Goal: Task Accomplishment & Management: Manage account settings

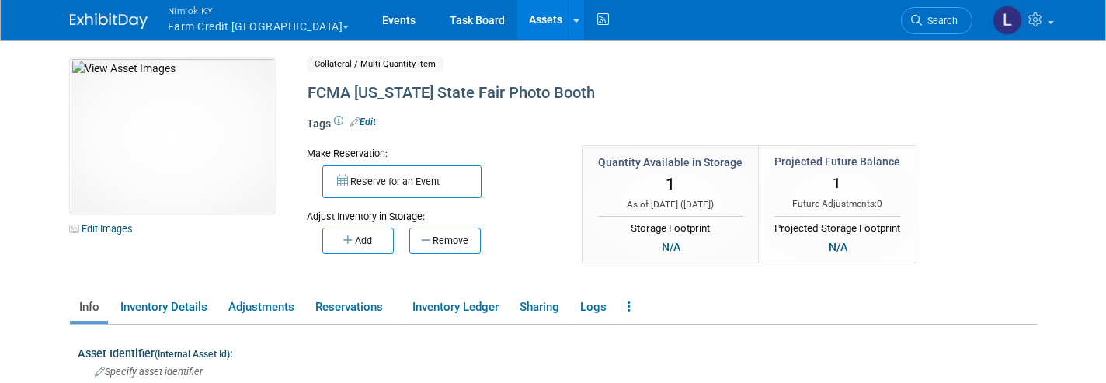
click at [200, 14] on span "Nimlok KY" at bounding box center [259, 10] width 182 height 16
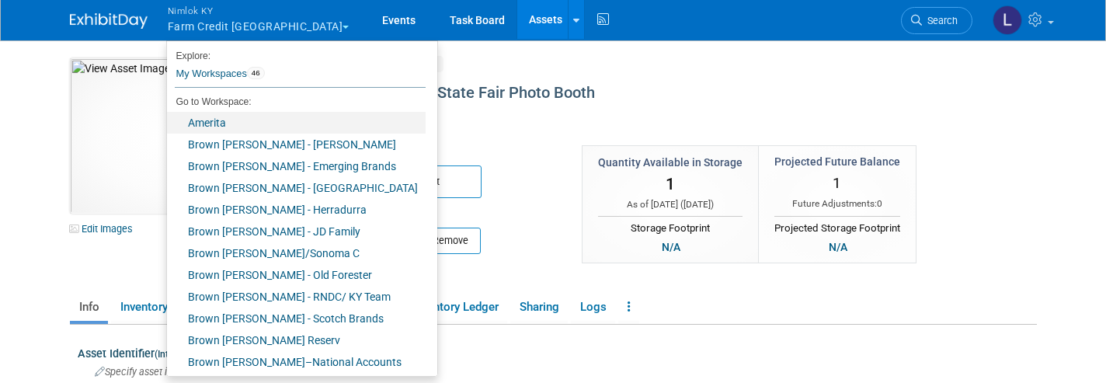
click at [224, 121] on link "Amerita" at bounding box center [296, 123] width 259 height 22
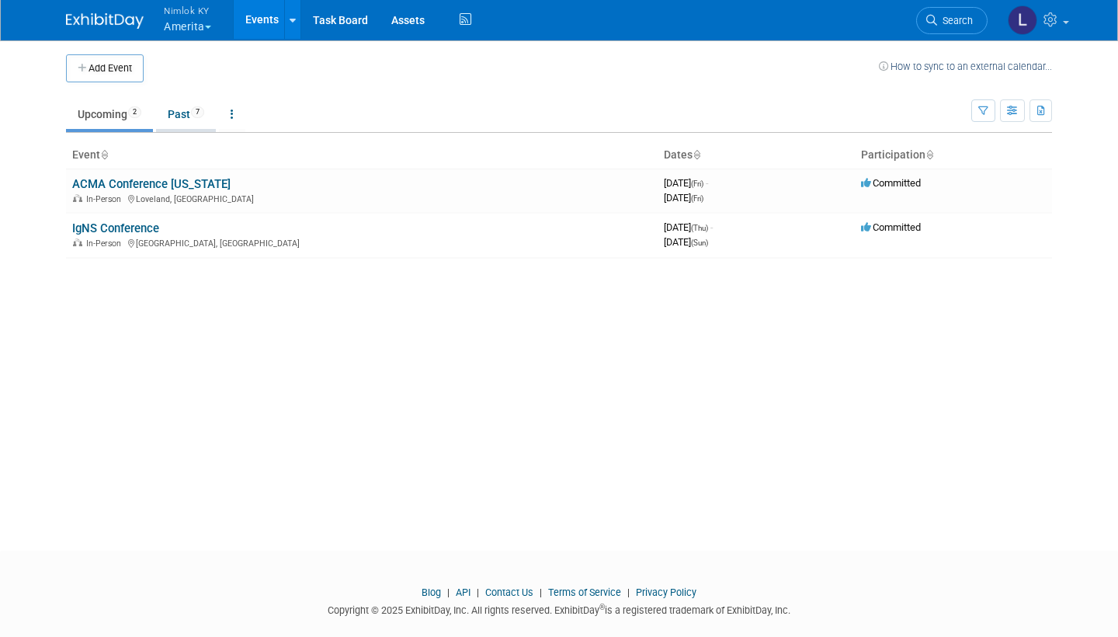
click at [191, 108] on link "Past 7" at bounding box center [186, 114] width 60 height 30
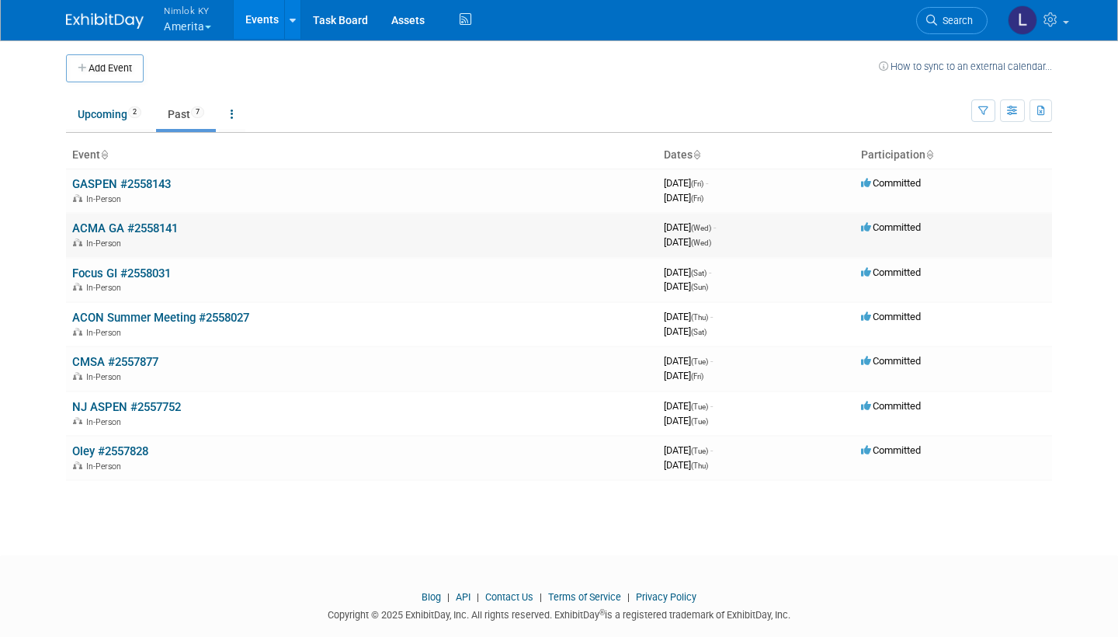
click at [144, 221] on link "ACMA GA #2558141" at bounding box center [125, 228] width 106 height 14
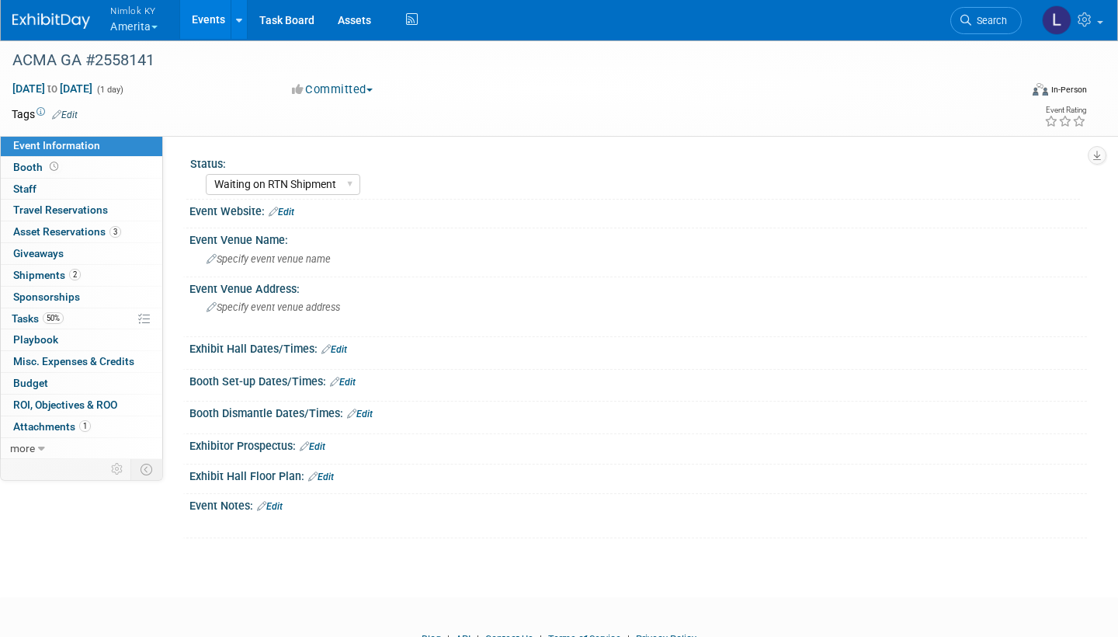
select select "Waiting on RTN Shipment"
click at [86, 226] on span "Asset Reservations 3" at bounding box center [67, 231] width 108 height 12
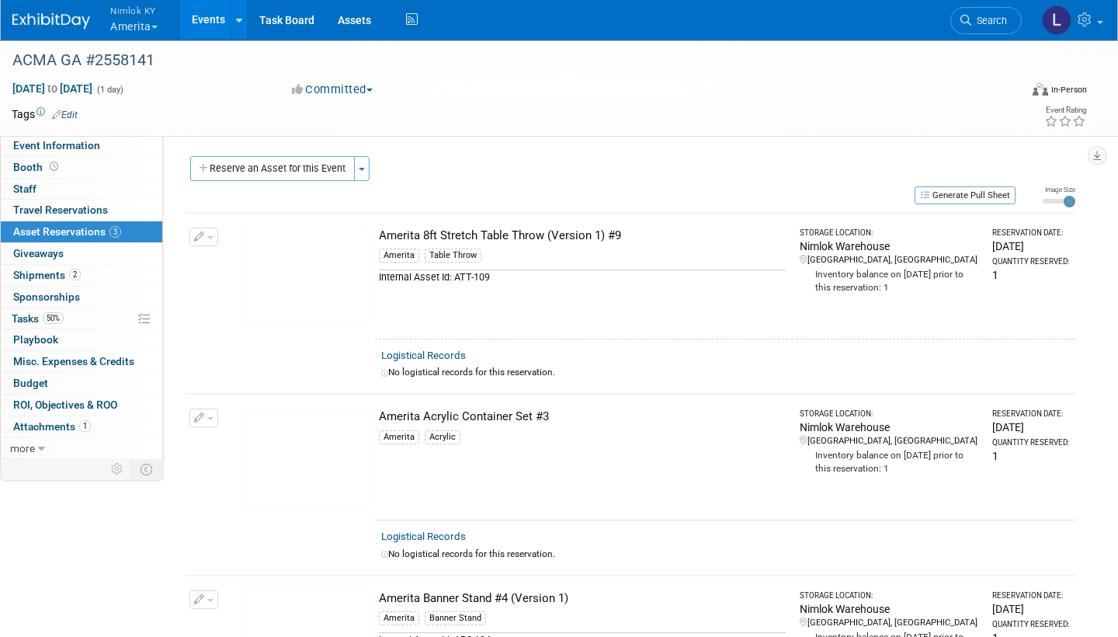
click at [444, 352] on link "Logistical Records" at bounding box center [423, 355] width 85 height 12
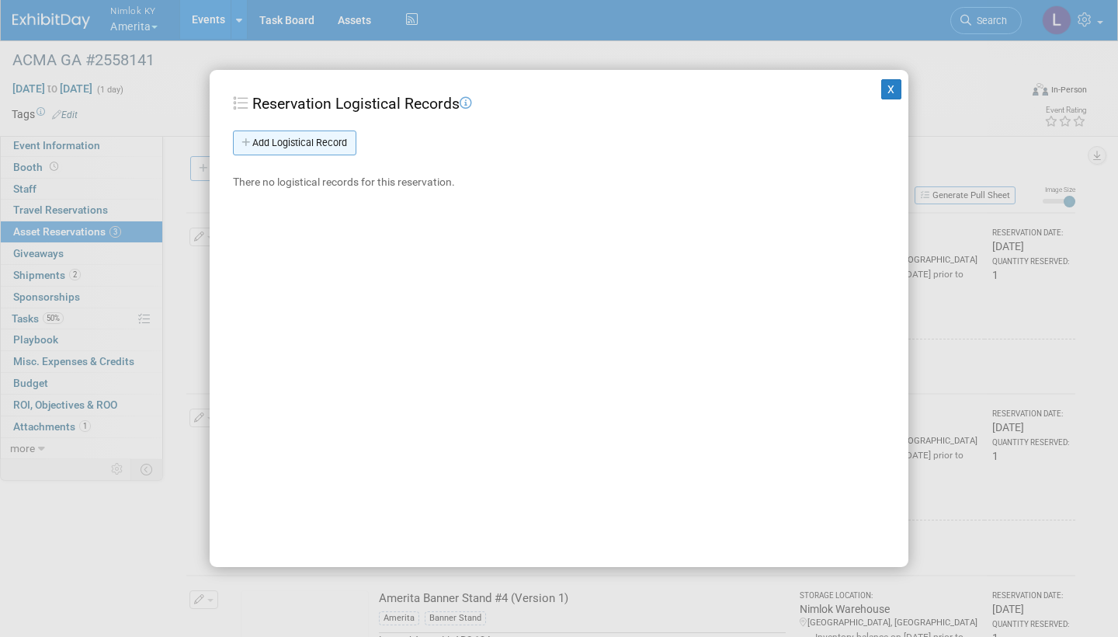
click at [314, 139] on link "Add Logistical Record" at bounding box center [294, 142] width 123 height 25
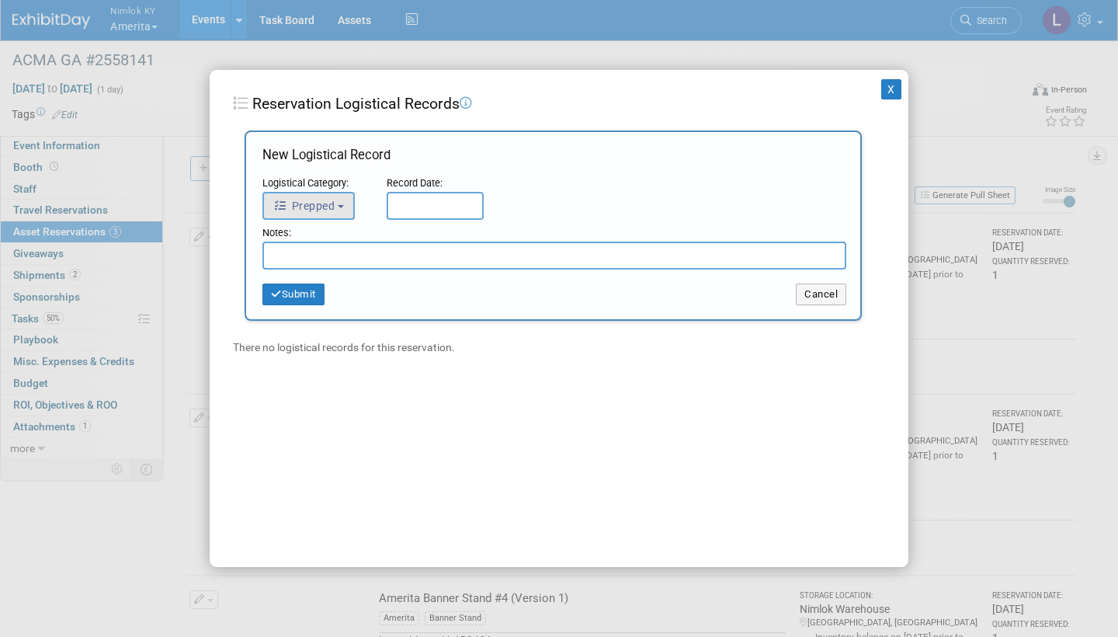
click at [343, 199] on button "Prepped" at bounding box center [308, 206] width 92 height 28
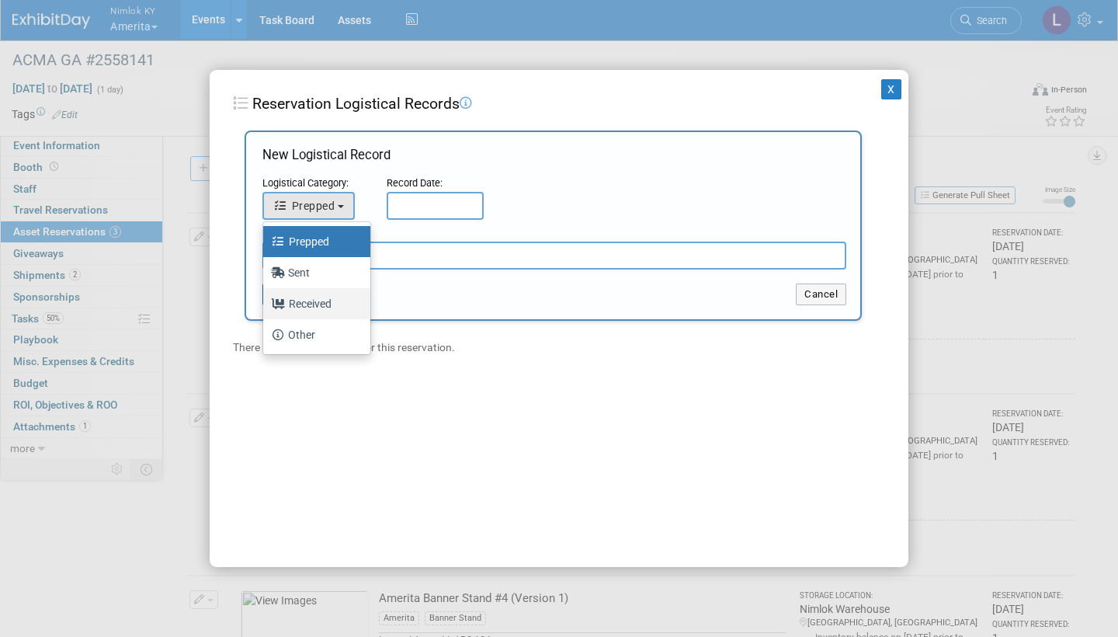
click at [324, 303] on label "Received" at bounding box center [313, 303] width 84 height 25
click at [266, 303] on input "Received" at bounding box center [260, 302] width 10 height 10
select select "3"
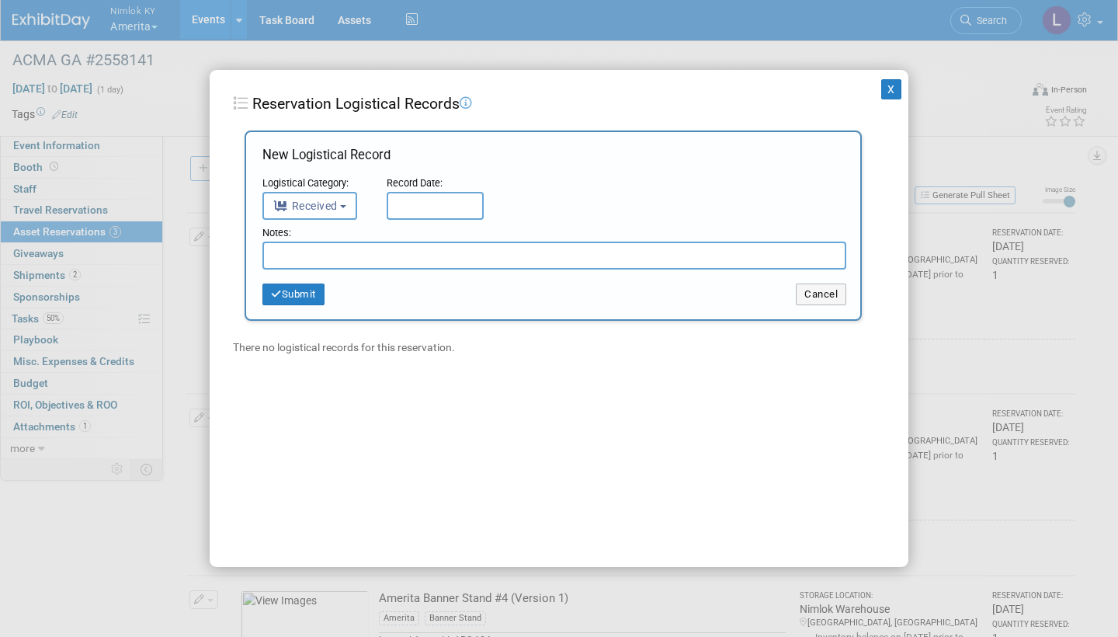
click at [401, 203] on input "text" at bounding box center [435, 206] width 97 height 28
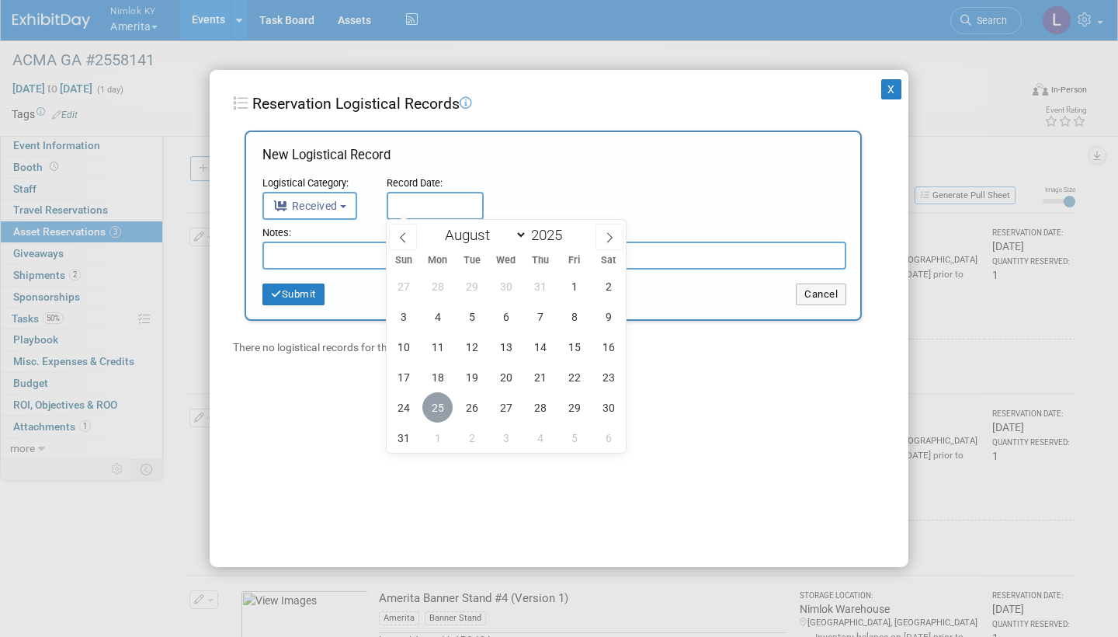
click at [442, 401] on span "25" at bounding box center [437, 407] width 30 height 30
type input "[DATE]"
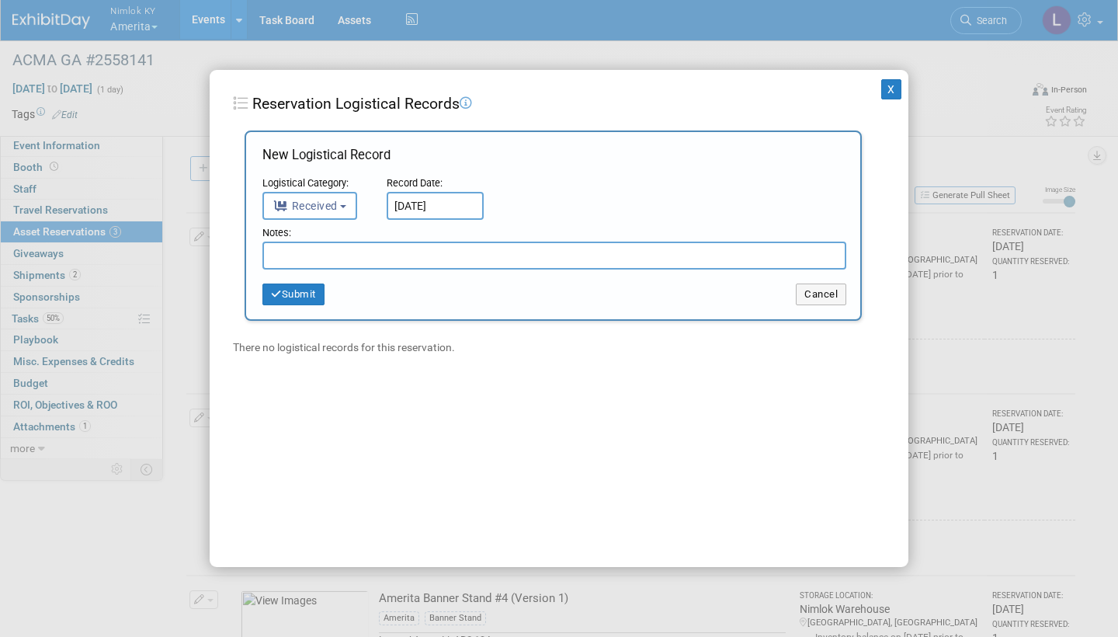
click at [319, 252] on input "text" at bounding box center [554, 255] width 584 height 28
drag, startPoint x: 405, startPoint y: 255, endPoint x: 252, endPoint y: 251, distance: 153.0
click at [255, 250] on div "New Logistical Record Logistical Category: <i class="fas fa-tasks" style="paddi…" at bounding box center [553, 225] width 617 height 190
type input "Received in good condition"
click at [304, 290] on button "Submit" at bounding box center [293, 294] width 62 height 22
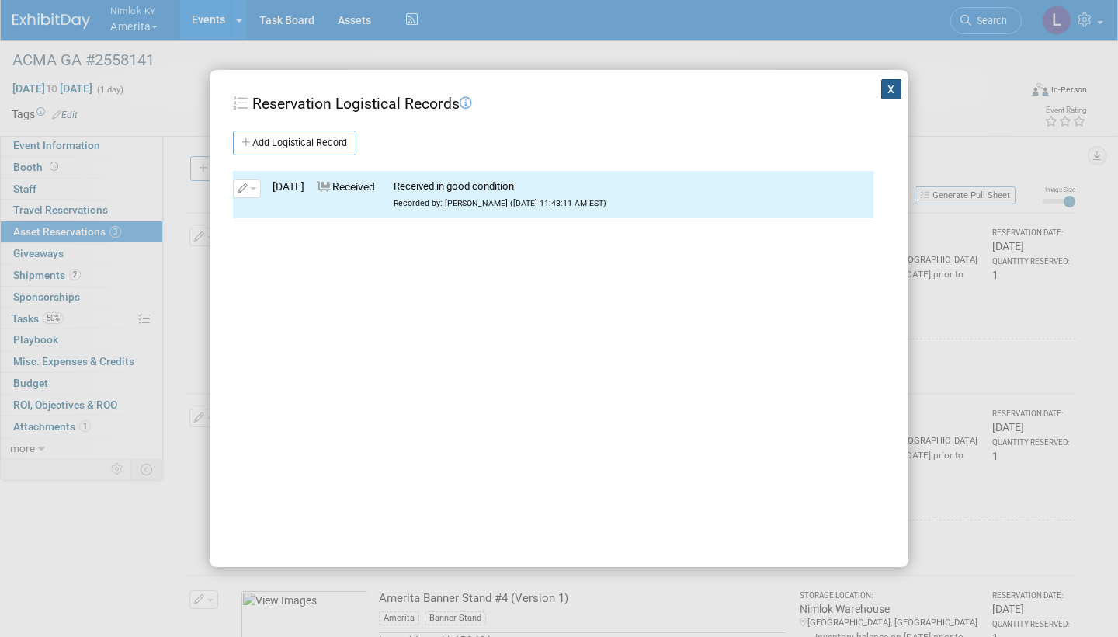
click at [897, 89] on button "X" at bounding box center [891, 89] width 20 height 20
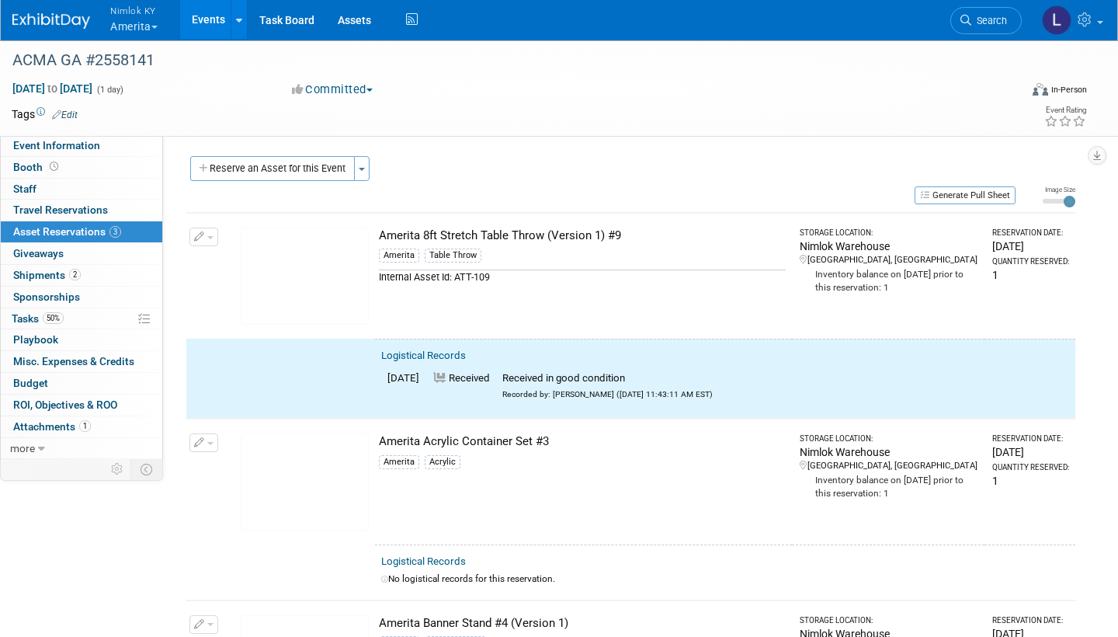
click at [208, 233] on button "button" at bounding box center [203, 236] width 29 height 19
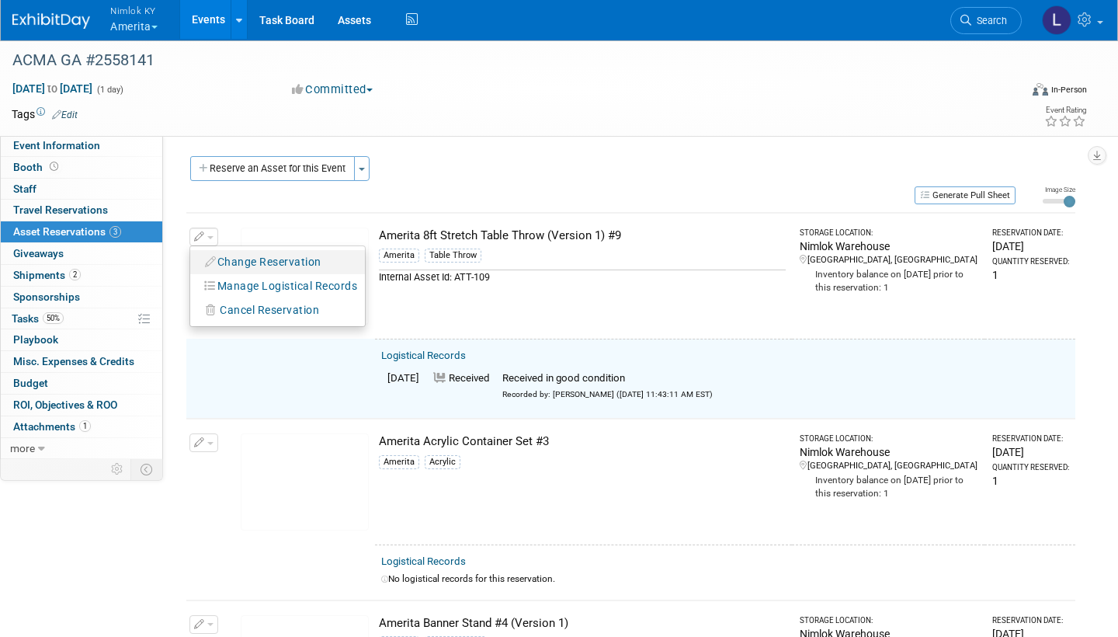
click at [273, 255] on button "Change Reservation" at bounding box center [263, 262] width 131 height 21
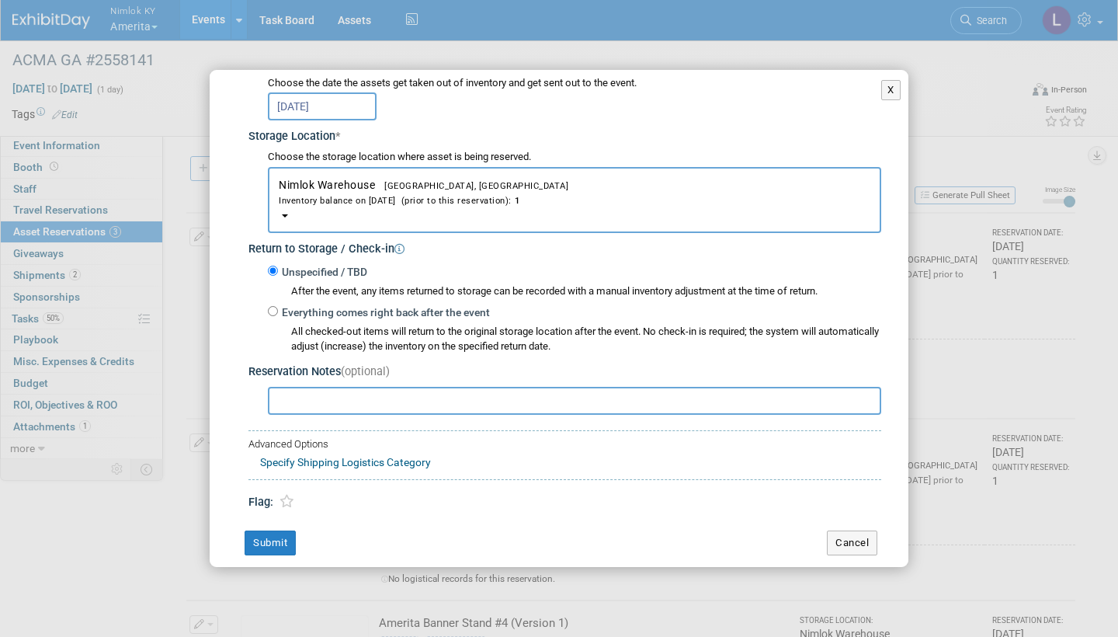
scroll to position [211, 0]
click at [276, 307] on input "Everything comes right back after the event" at bounding box center [273, 312] width 10 height 10
radio input "true"
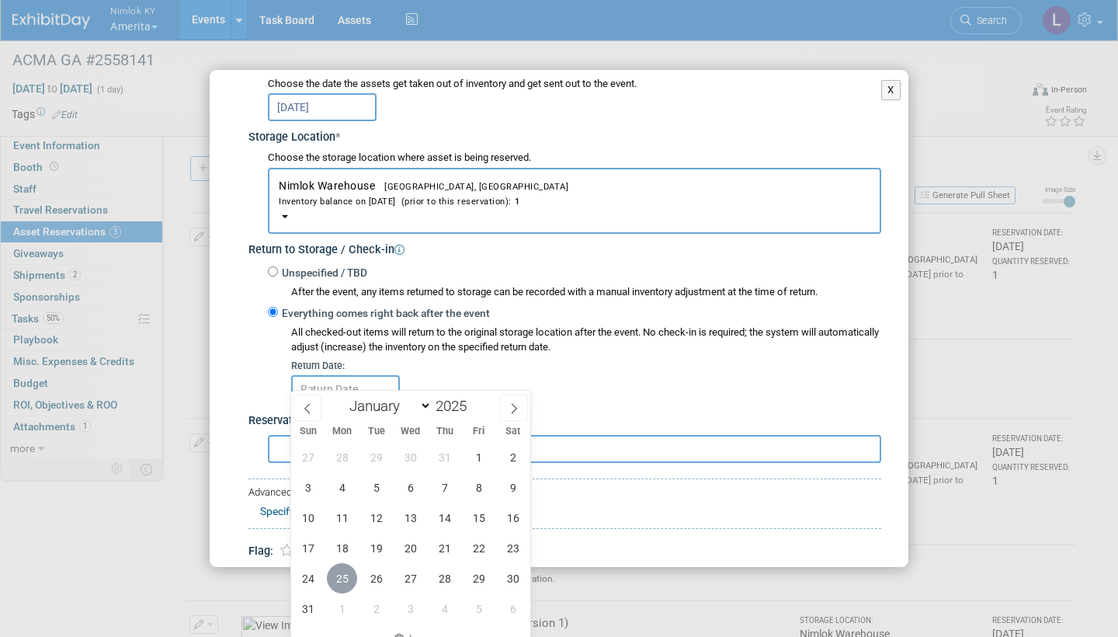
click at [344, 572] on span "25" at bounding box center [342, 578] width 30 height 30
type input "[DATE]"
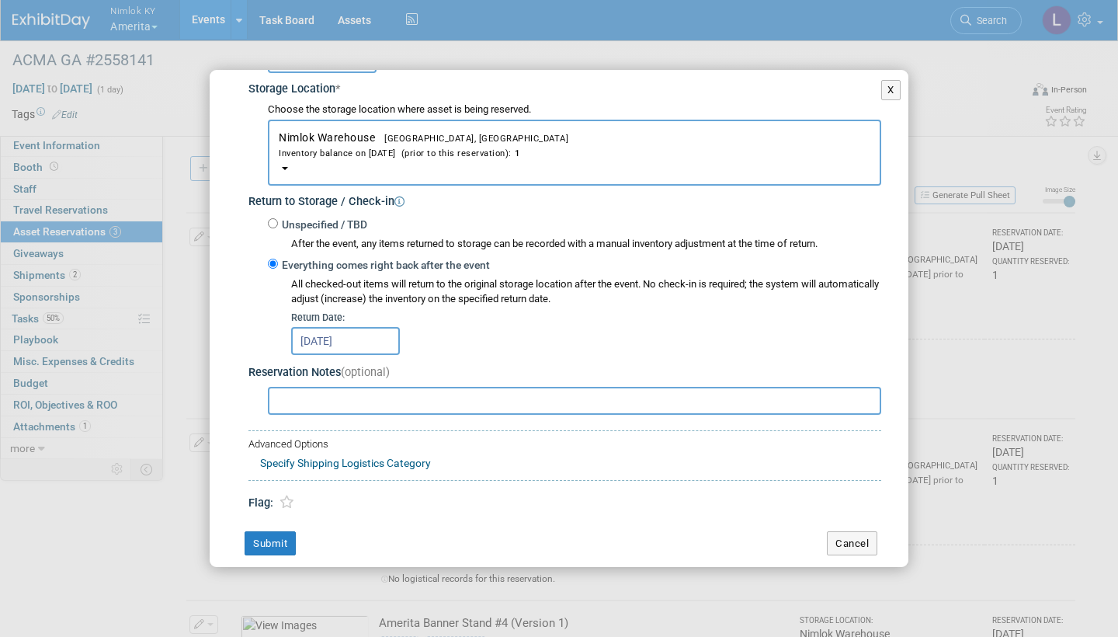
scroll to position [259, 0]
click at [274, 532] on button "Submit" at bounding box center [270, 544] width 51 height 25
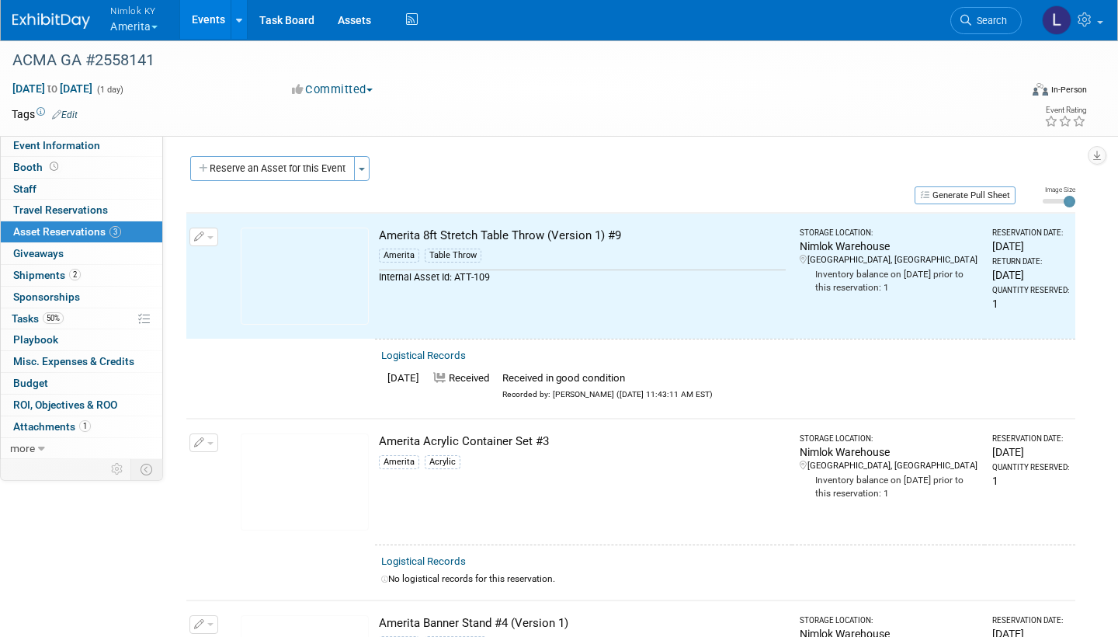
click at [432, 557] on link "Logistical Records" at bounding box center [423, 561] width 85 height 12
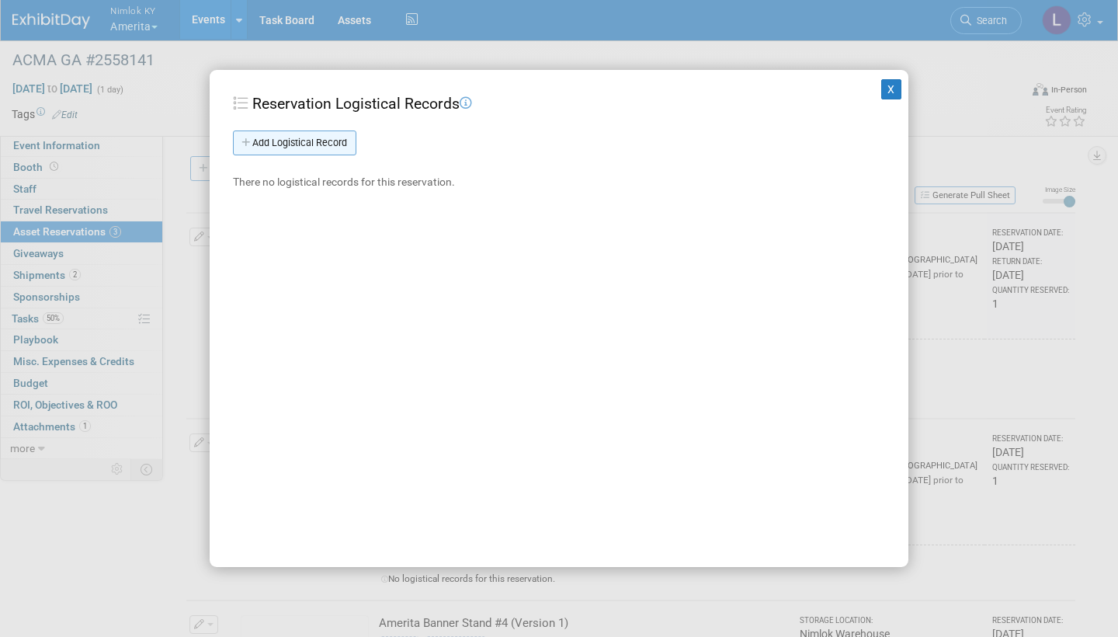
click at [328, 137] on link "Add Logistical Record" at bounding box center [294, 142] width 123 height 25
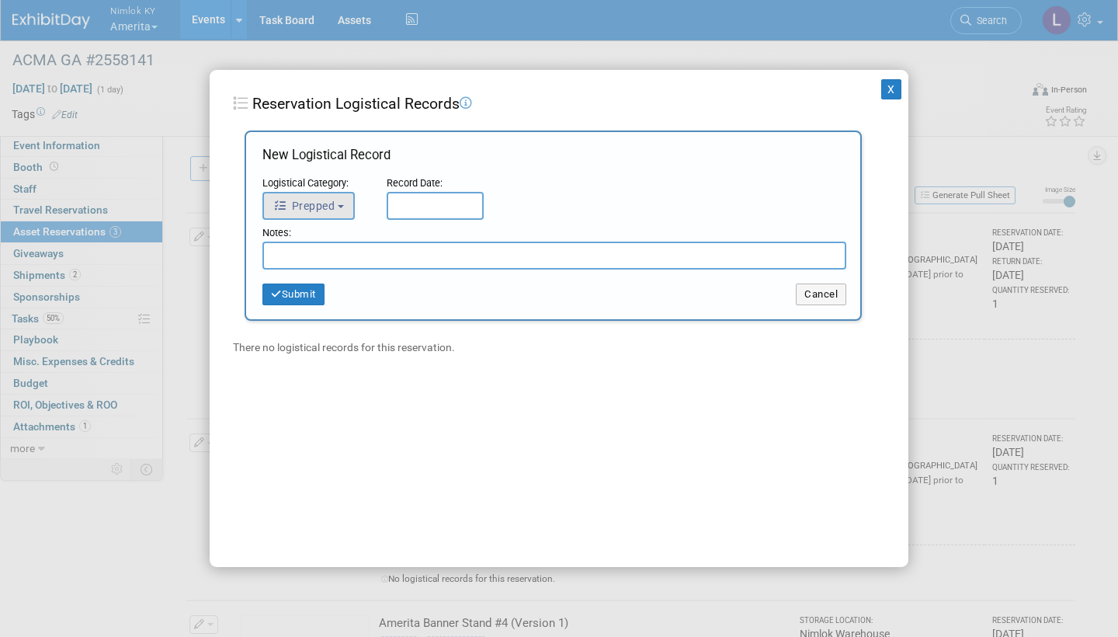
click at [343, 200] on button "Prepped" at bounding box center [308, 206] width 92 height 28
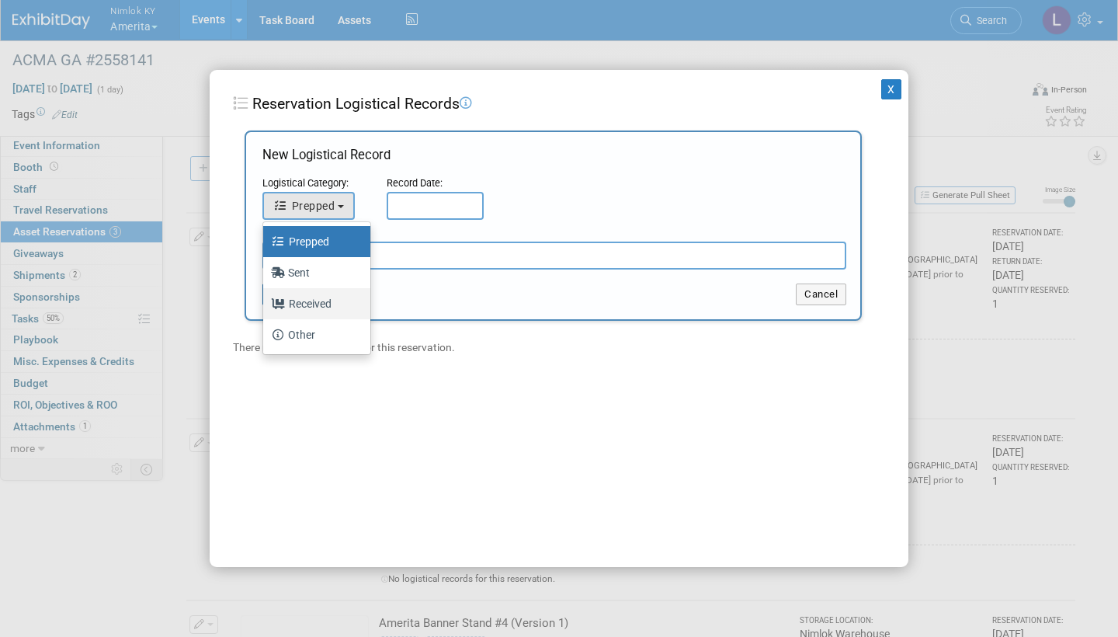
click at [311, 302] on label "Received" at bounding box center [313, 303] width 84 height 25
click at [266, 302] on input "Received" at bounding box center [260, 302] width 10 height 10
select select "3"
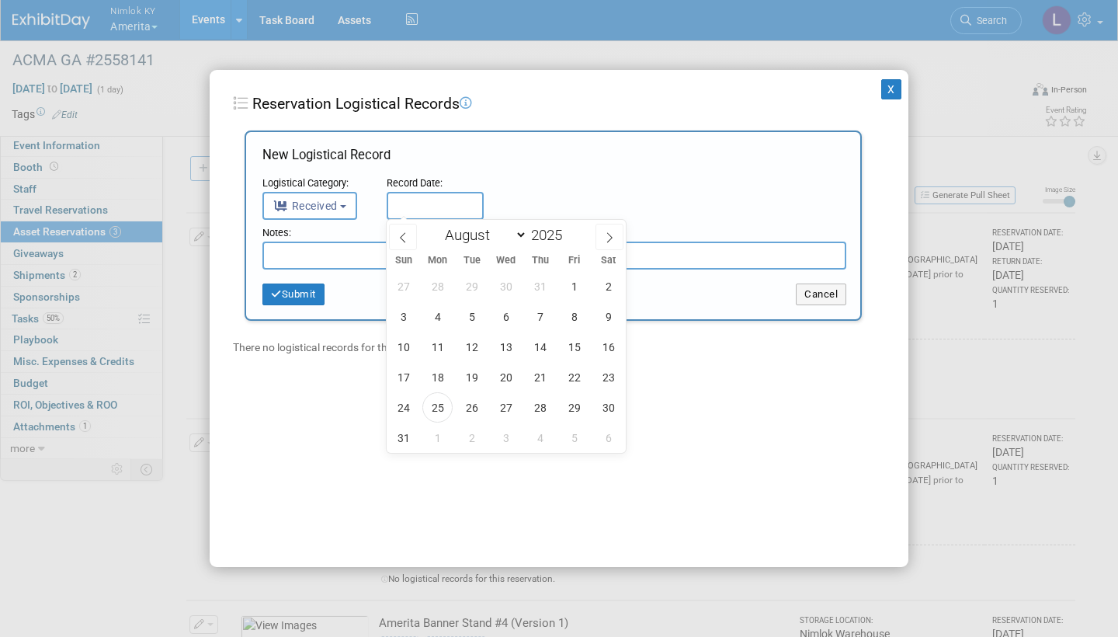
click at [417, 202] on input "text" at bounding box center [435, 206] width 97 height 28
click at [435, 398] on span "25" at bounding box center [437, 407] width 30 height 30
type input "[DATE]"
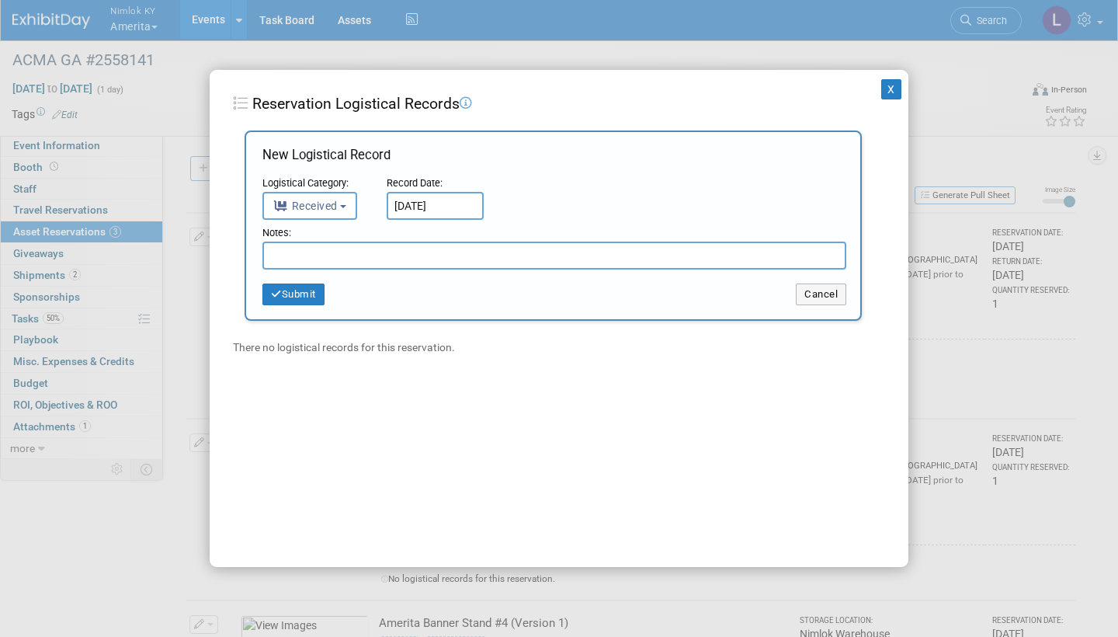
click at [315, 263] on input "text" at bounding box center [554, 255] width 584 height 28
paste input "Received in good condition"
type input "Received in good condition"
click at [295, 287] on button "Submit" at bounding box center [293, 294] width 62 height 22
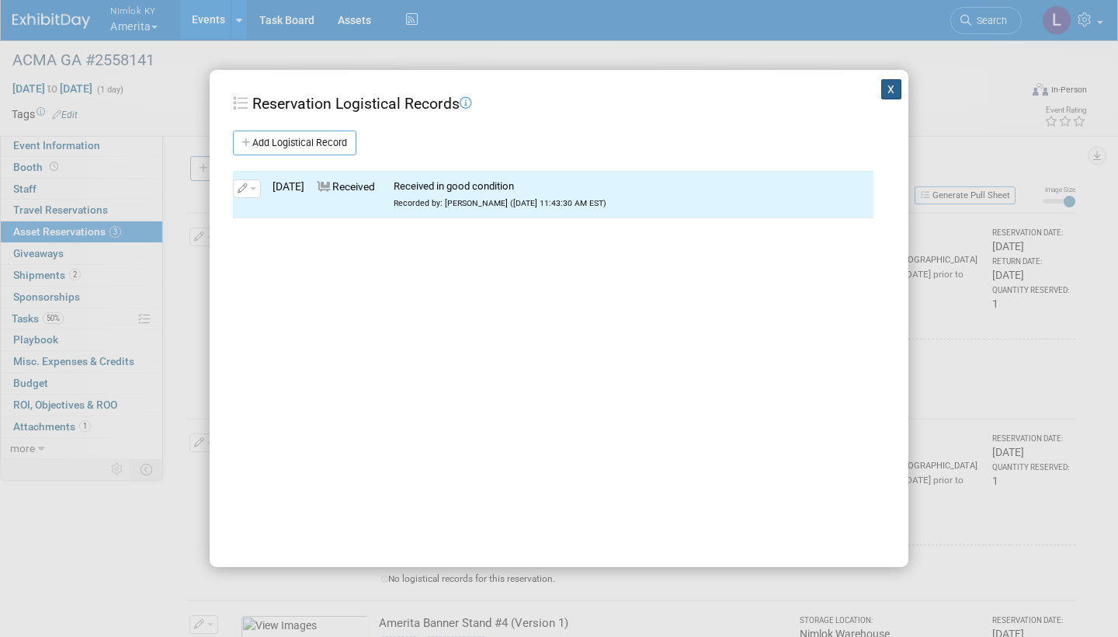
click at [891, 86] on button "X" at bounding box center [891, 89] width 20 height 20
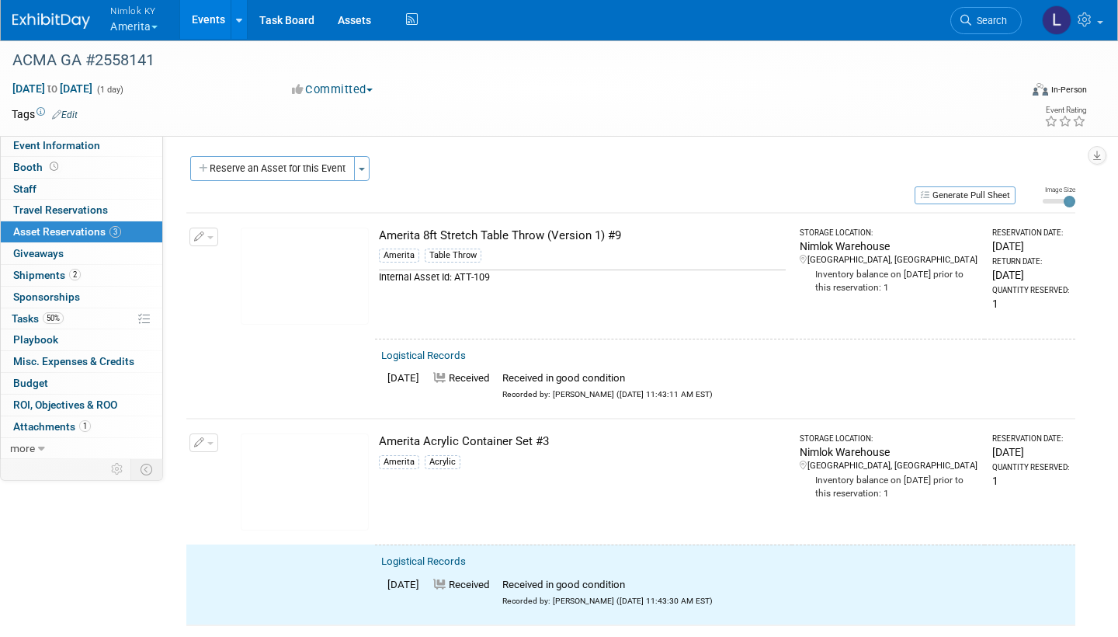
click at [206, 435] on button "button" at bounding box center [203, 442] width 29 height 19
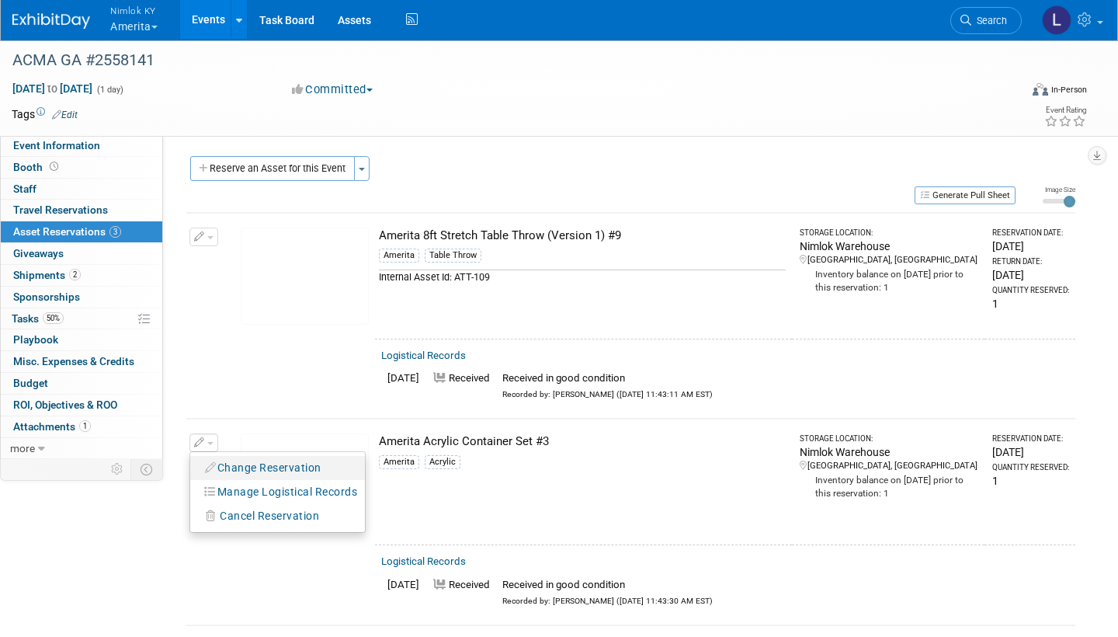
click at [266, 459] on button "Change Reservation" at bounding box center [263, 467] width 131 height 21
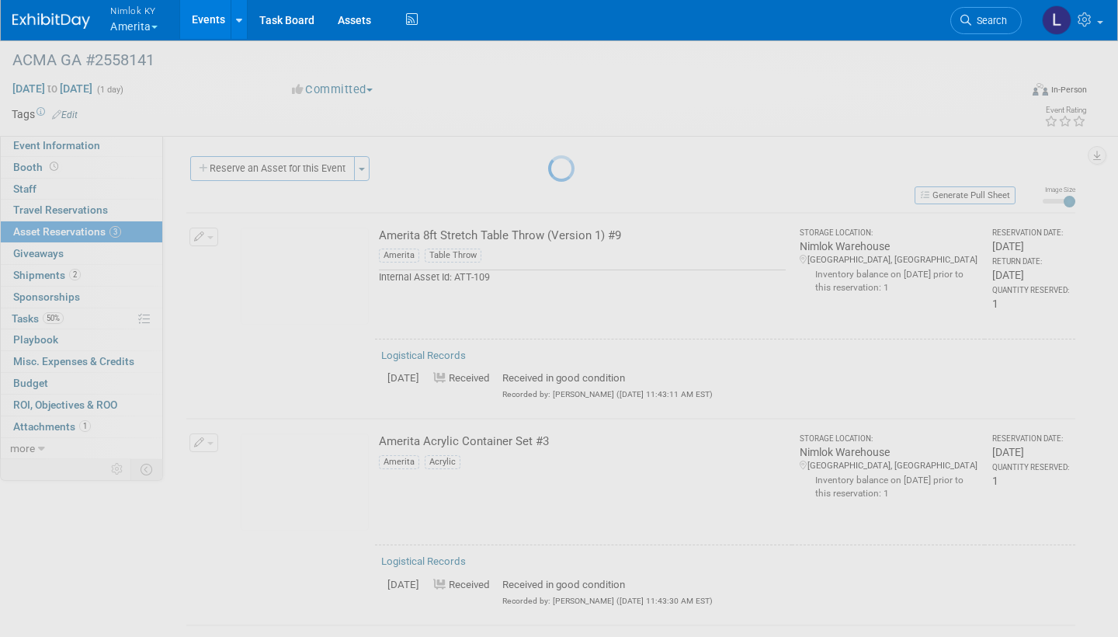
select select "7"
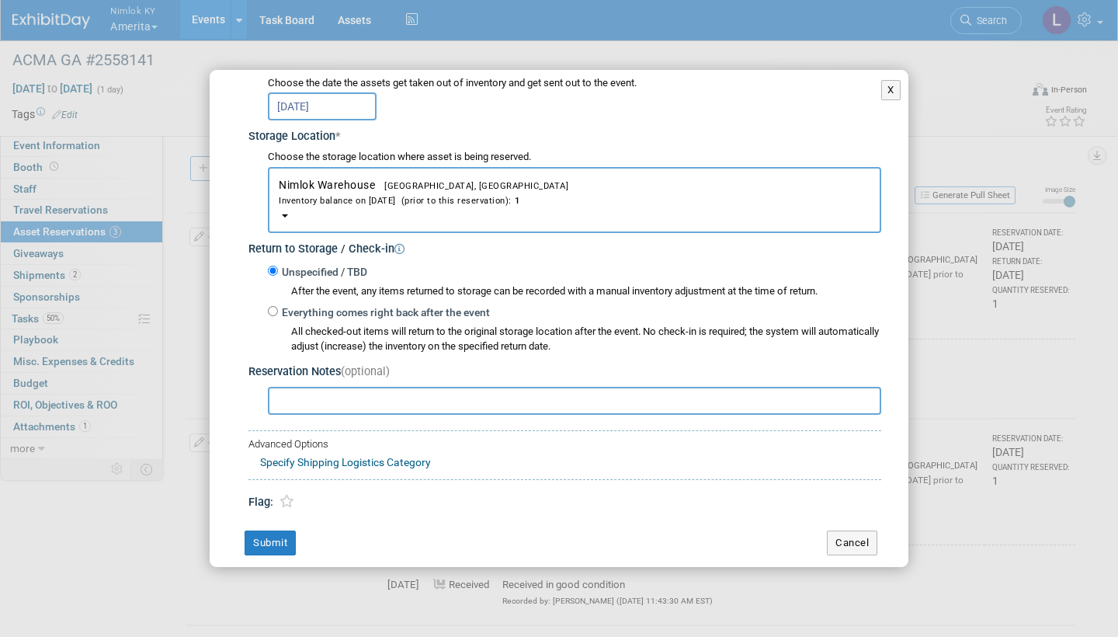
scroll to position [211, 0]
click at [271, 307] on input "Everything comes right back after the event" at bounding box center [273, 312] width 10 height 10
radio input "true"
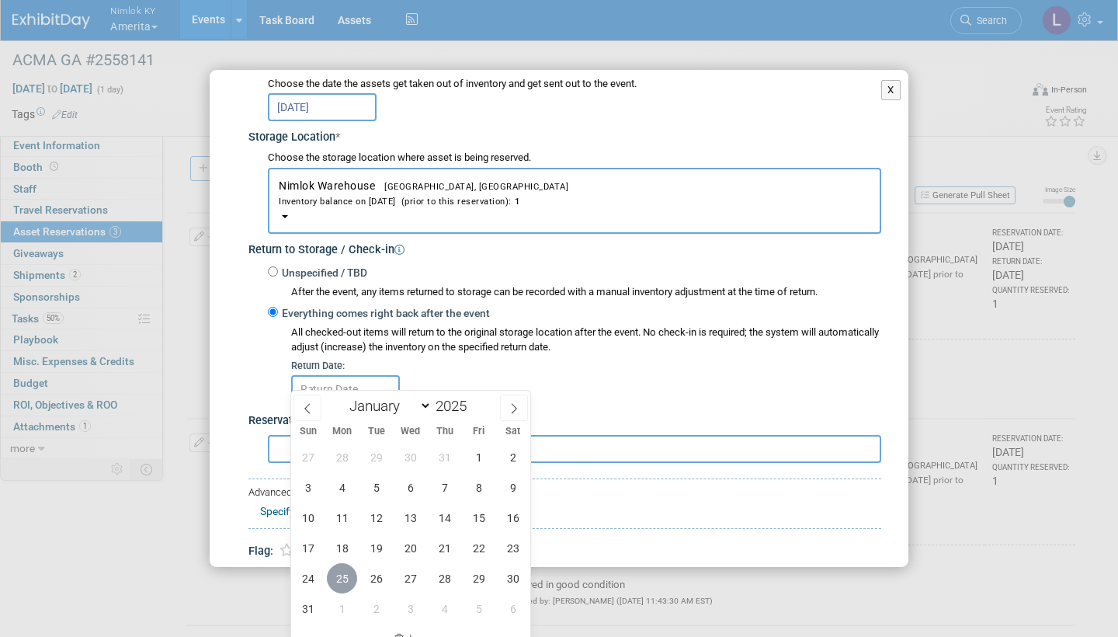
click at [345, 582] on span "25" at bounding box center [342, 578] width 30 height 30
type input "[DATE]"
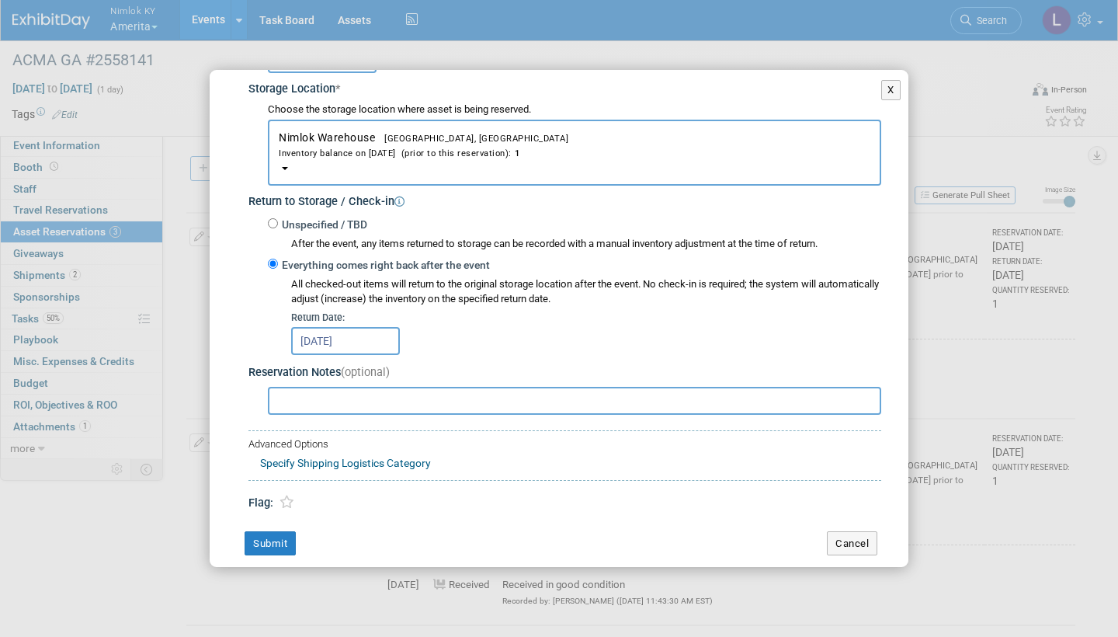
scroll to position [259, 0]
click at [273, 532] on button "Submit" at bounding box center [270, 544] width 51 height 25
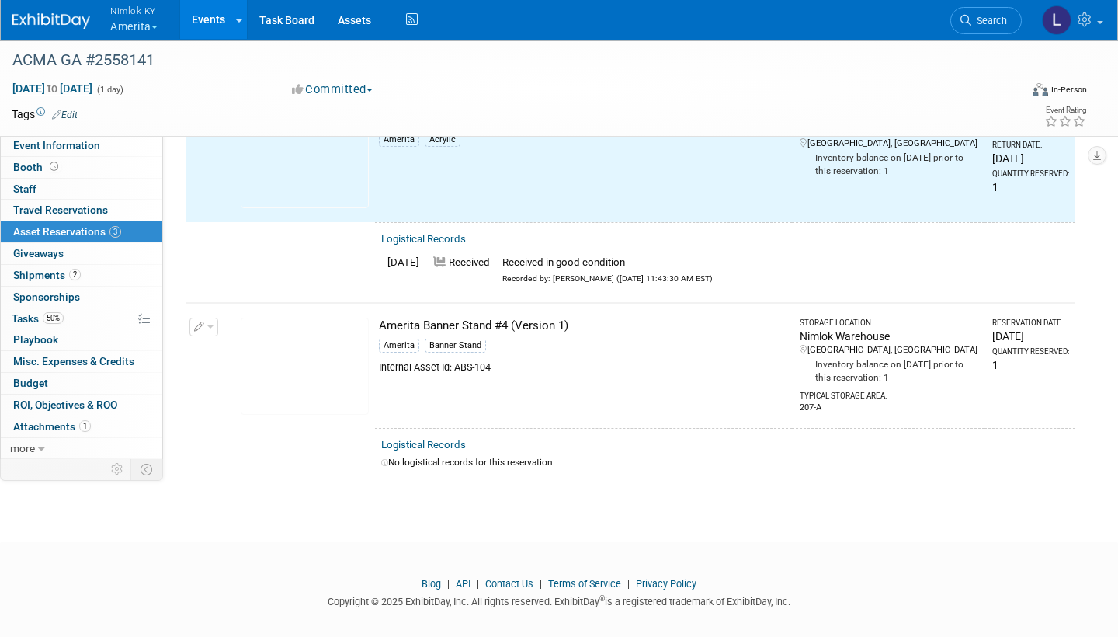
scroll to position [327, 0]
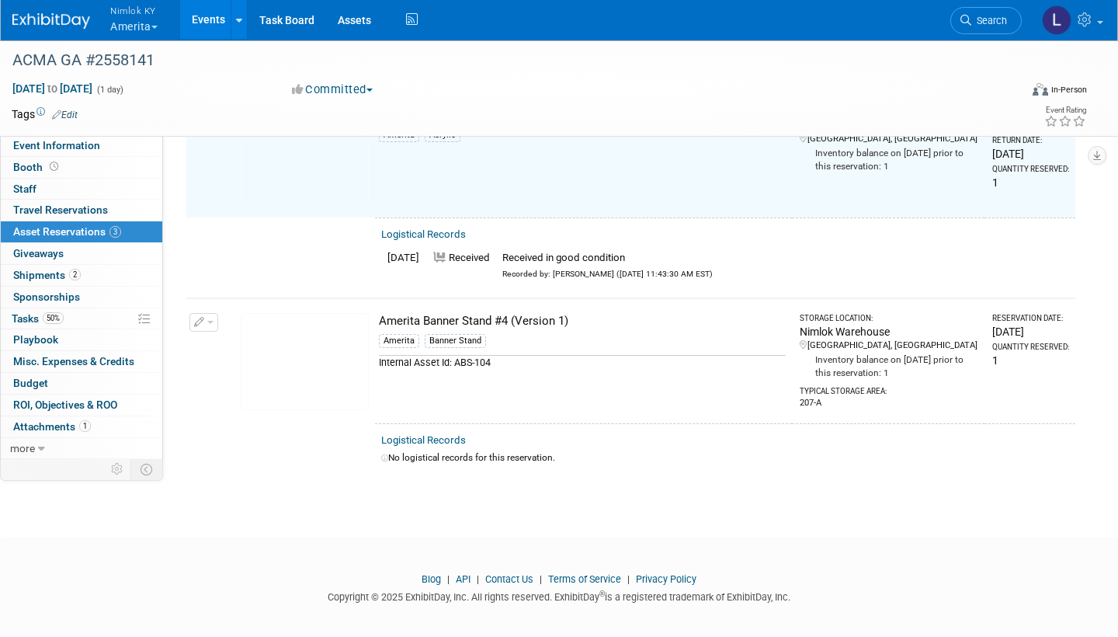
click at [426, 434] on link "Logistical Records" at bounding box center [423, 440] width 85 height 12
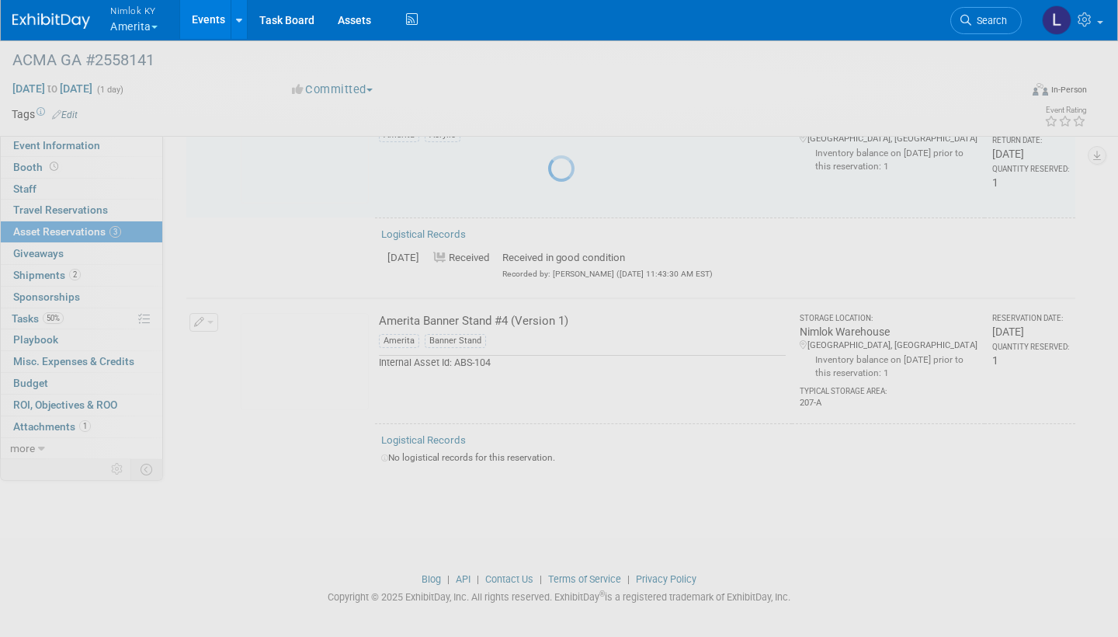
select select "7"
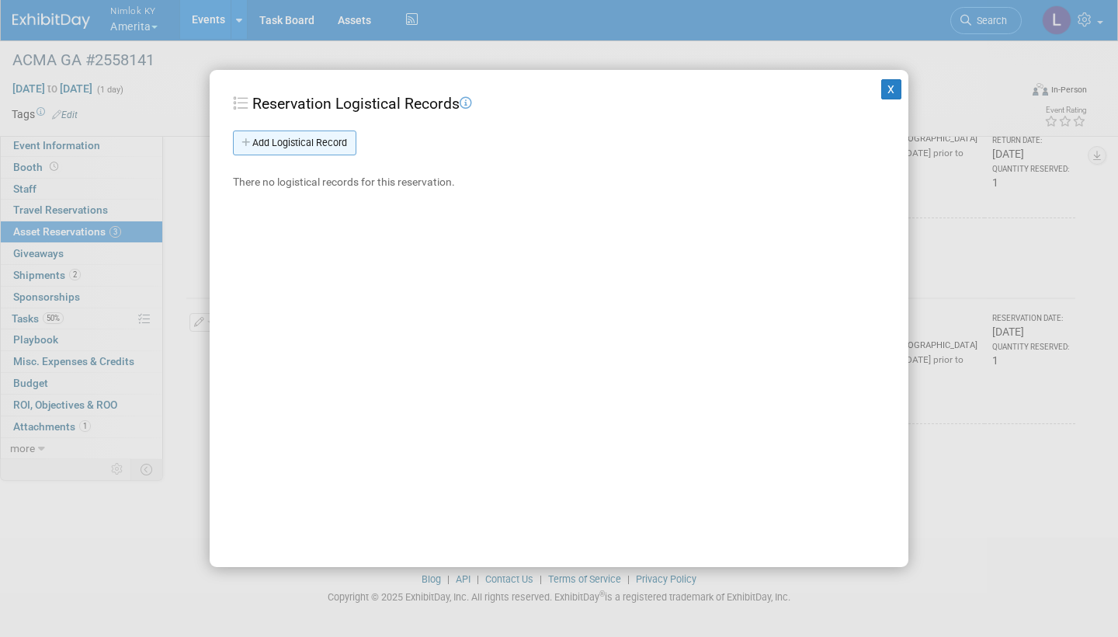
click at [318, 137] on link "Add Logistical Record" at bounding box center [294, 142] width 123 height 25
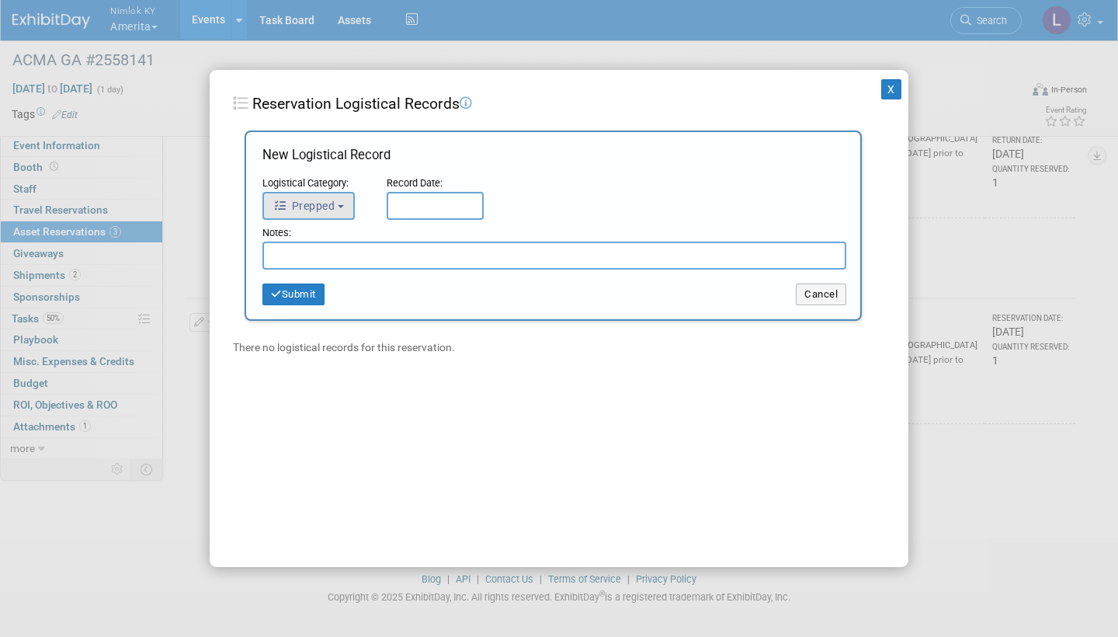
click at [342, 201] on button "Prepped" at bounding box center [308, 206] width 92 height 28
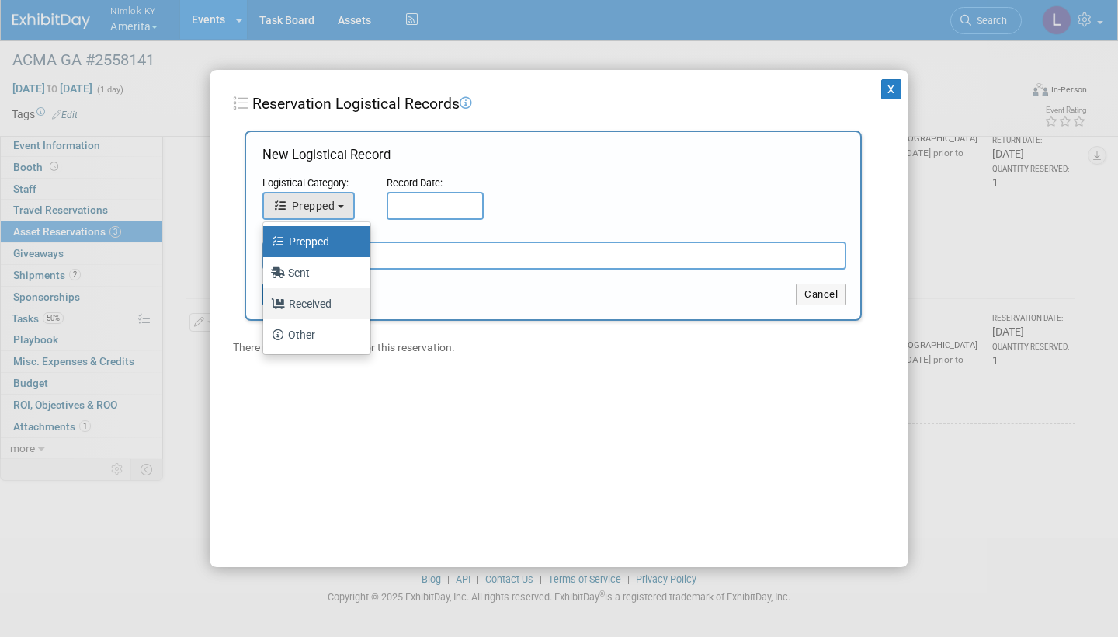
click at [309, 304] on label "Received" at bounding box center [313, 303] width 84 height 25
click at [266, 304] on input "Received" at bounding box center [260, 302] width 10 height 10
select select "3"
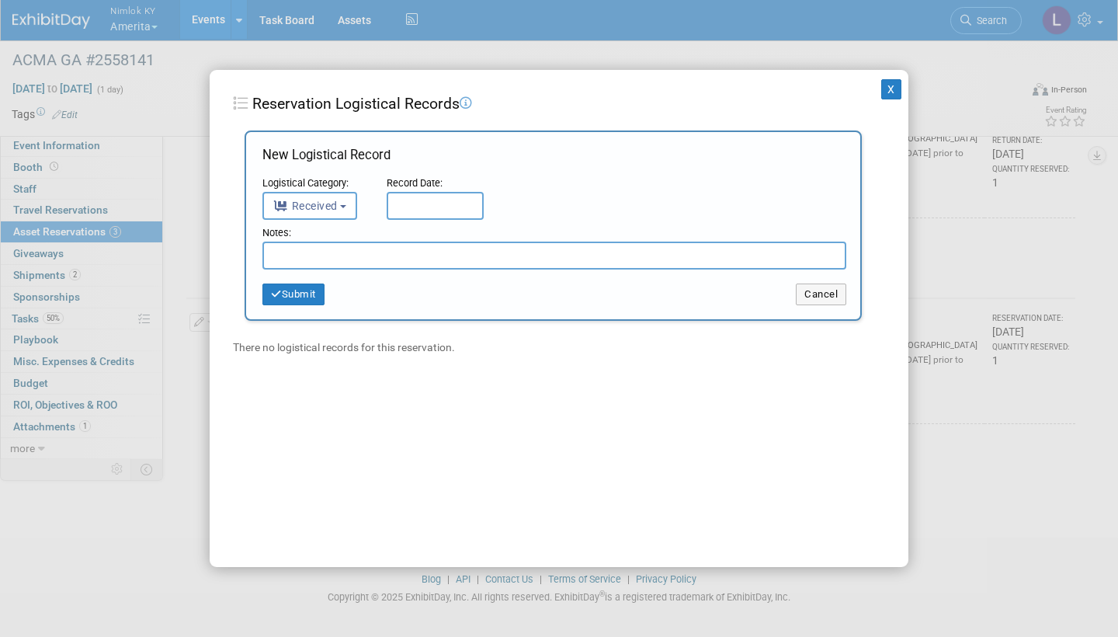
click at [428, 204] on input "text" at bounding box center [435, 206] width 97 height 28
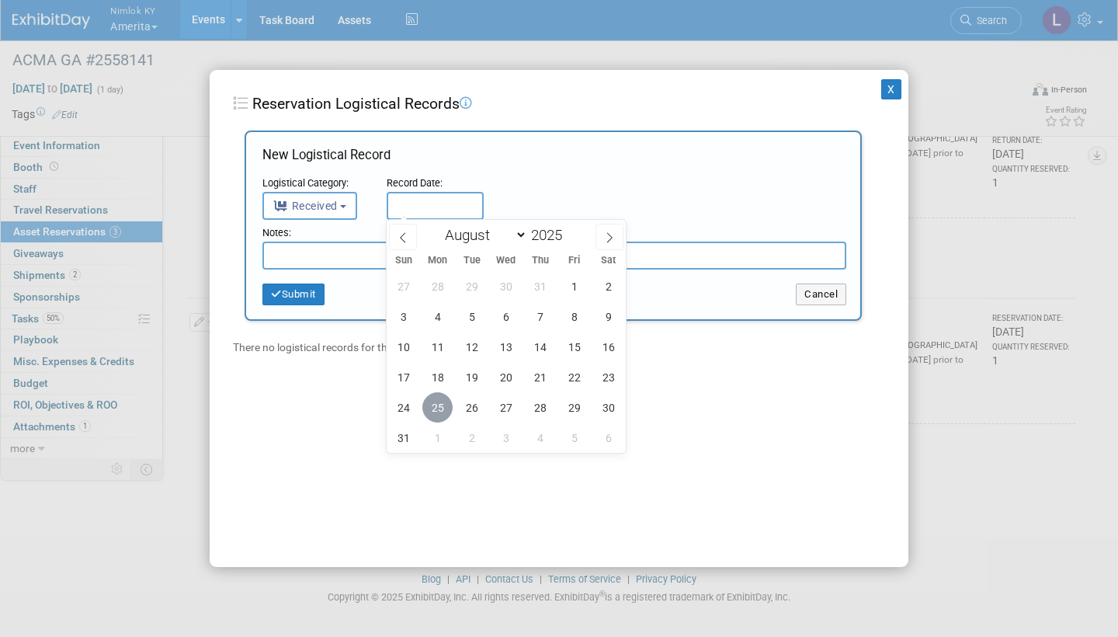
click at [440, 406] on span "25" at bounding box center [437, 407] width 30 height 30
type input "[DATE]"
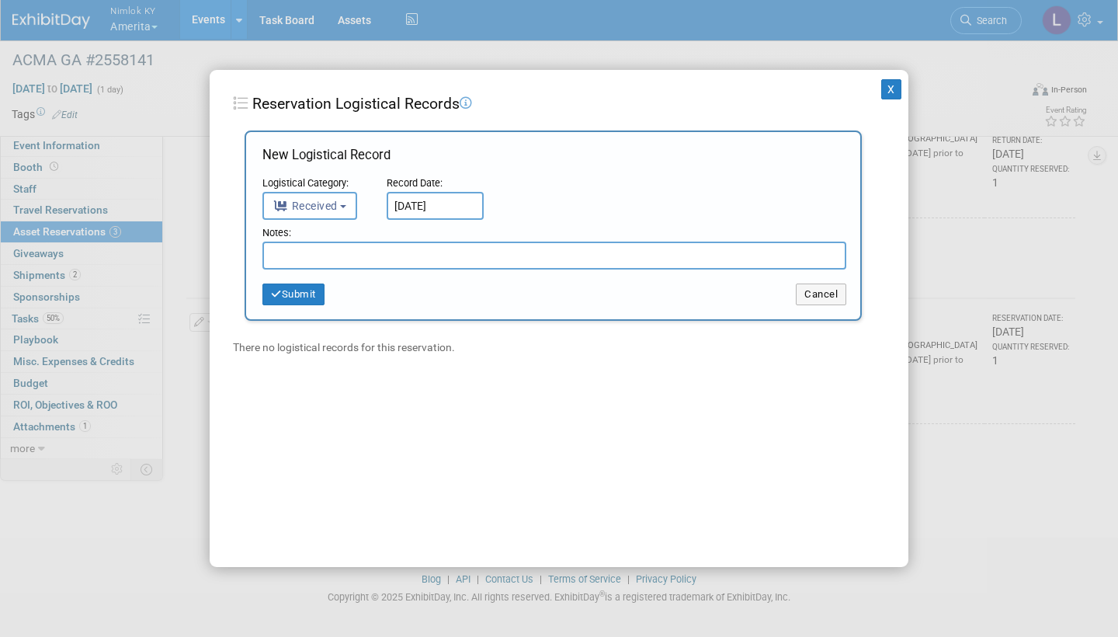
click at [379, 259] on input "text" at bounding box center [554, 255] width 584 height 28
paste input "Received in good condition"
type input "Received in good condition"
click at [301, 292] on button "Submit" at bounding box center [293, 294] width 62 height 22
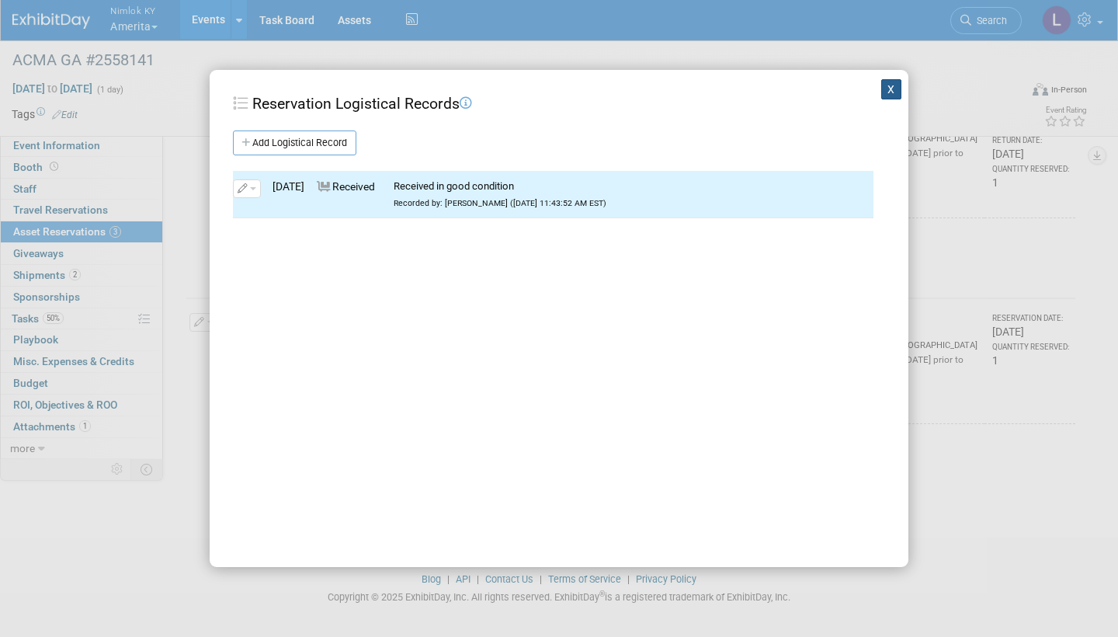
click at [887, 91] on button "X" at bounding box center [891, 89] width 20 height 20
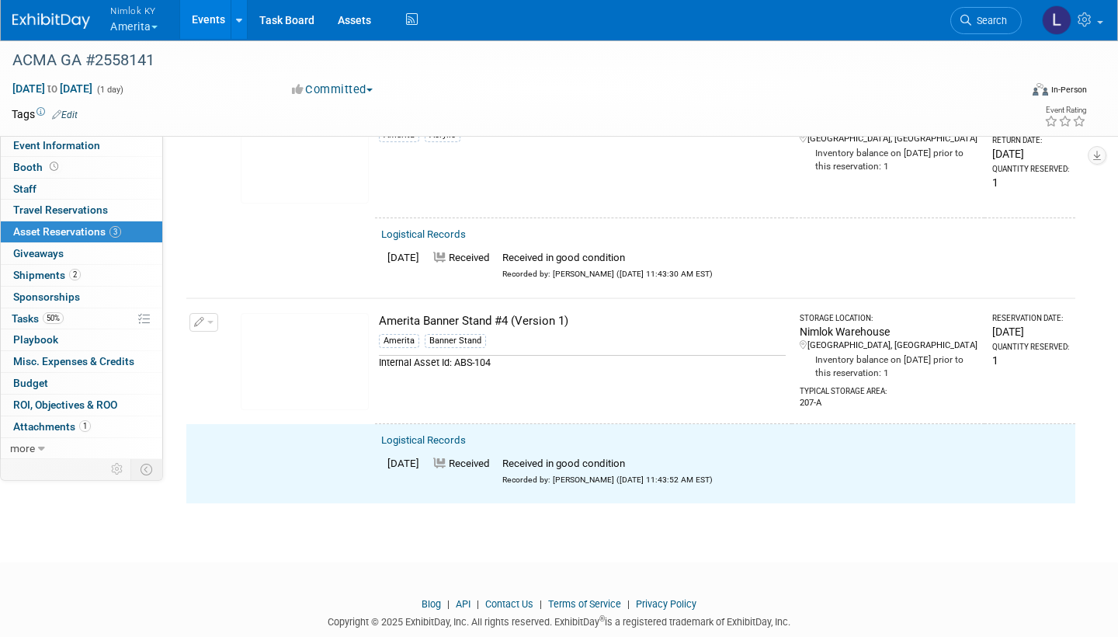
click at [211, 313] on button "button" at bounding box center [203, 322] width 29 height 19
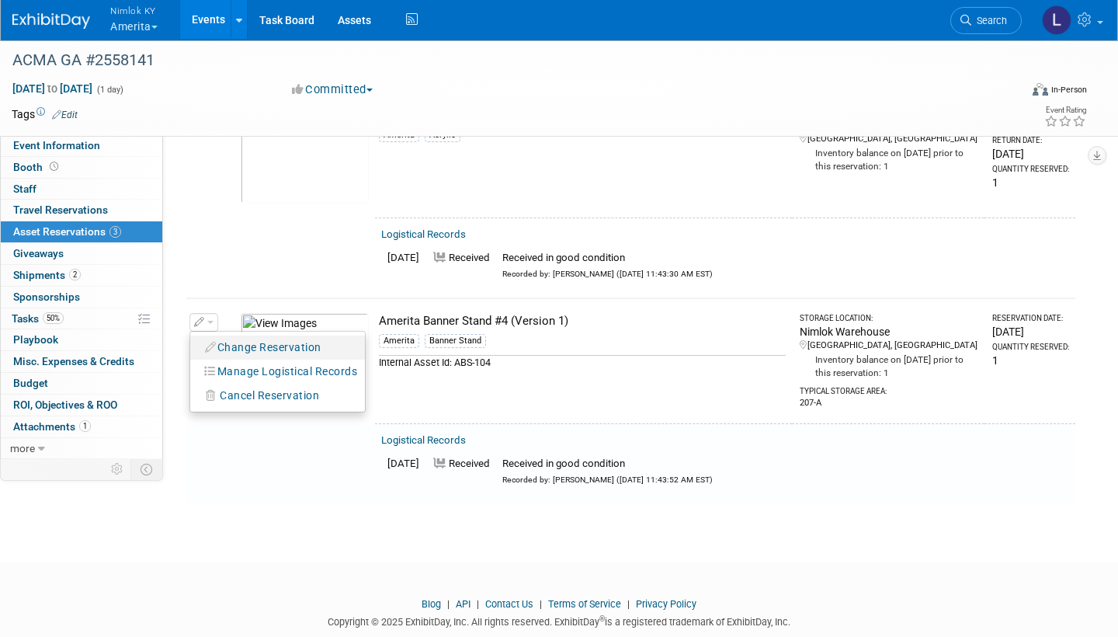
click at [235, 338] on button "Change Reservation" at bounding box center [263, 347] width 131 height 21
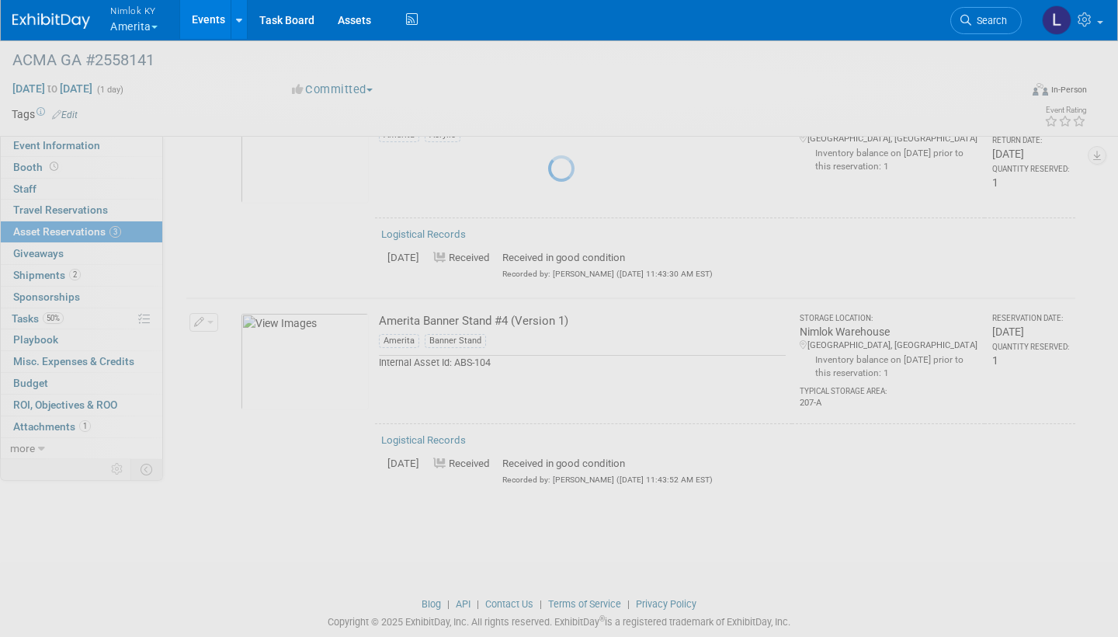
select select "7"
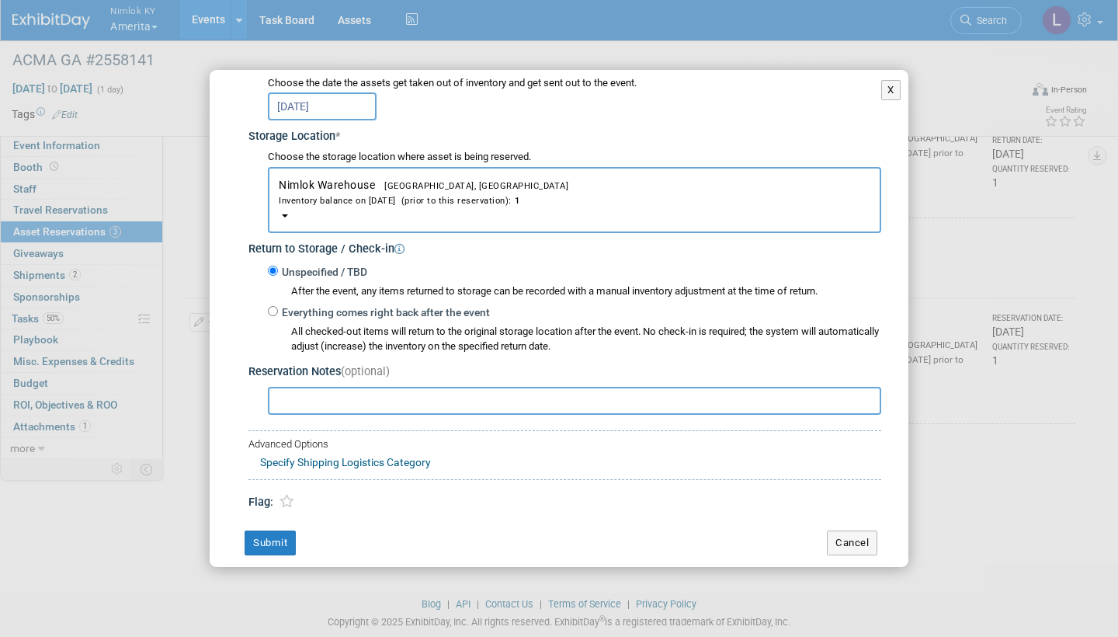
scroll to position [211, 0]
click at [273, 307] on input "Everything comes right back after the event" at bounding box center [273, 312] width 10 height 10
radio input "true"
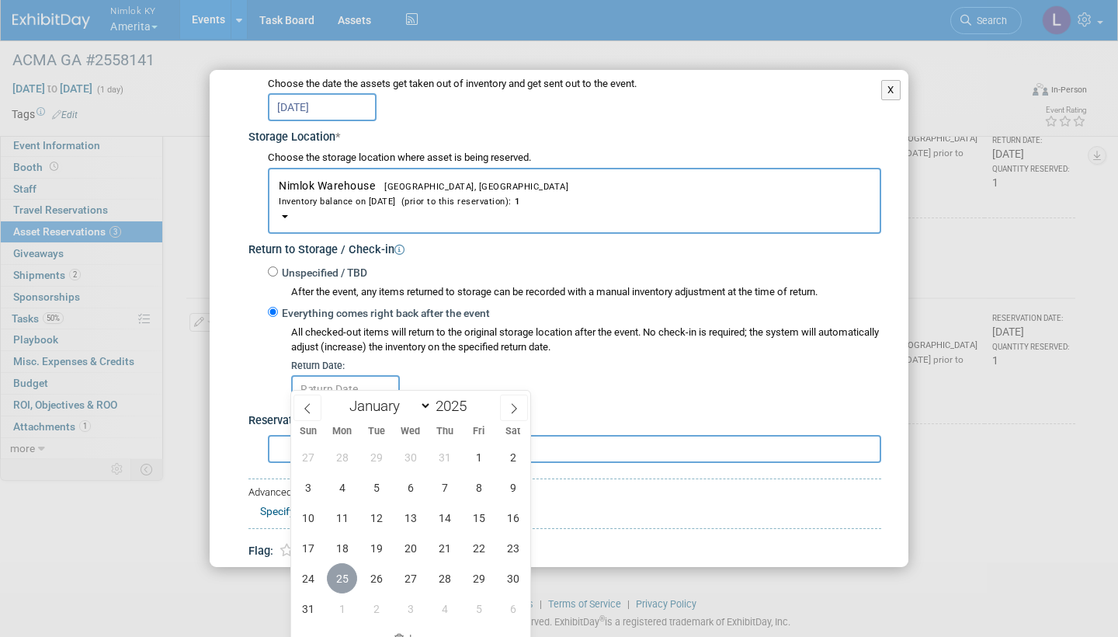
click at [342, 581] on span "25" at bounding box center [342, 578] width 30 height 30
type input "[DATE]"
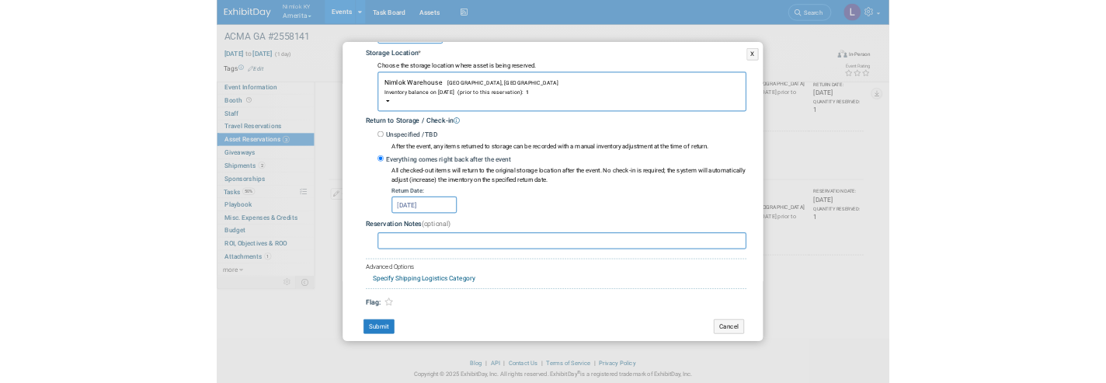
scroll to position [259, 0]
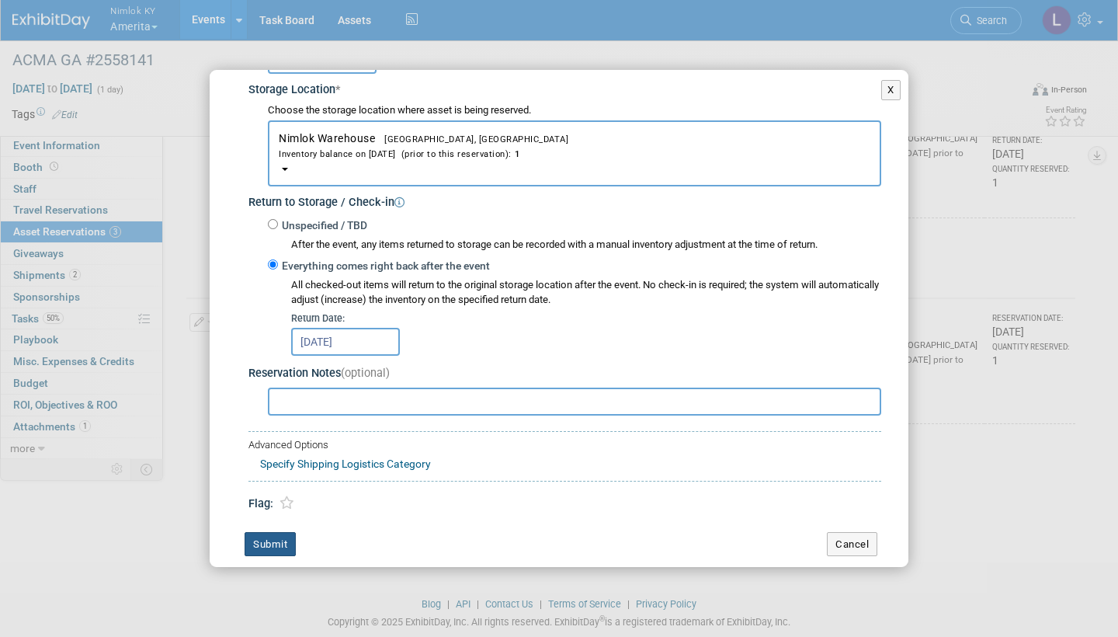
click at [278, 532] on button "Submit" at bounding box center [270, 544] width 51 height 25
